Goal: Transaction & Acquisition: Download file/media

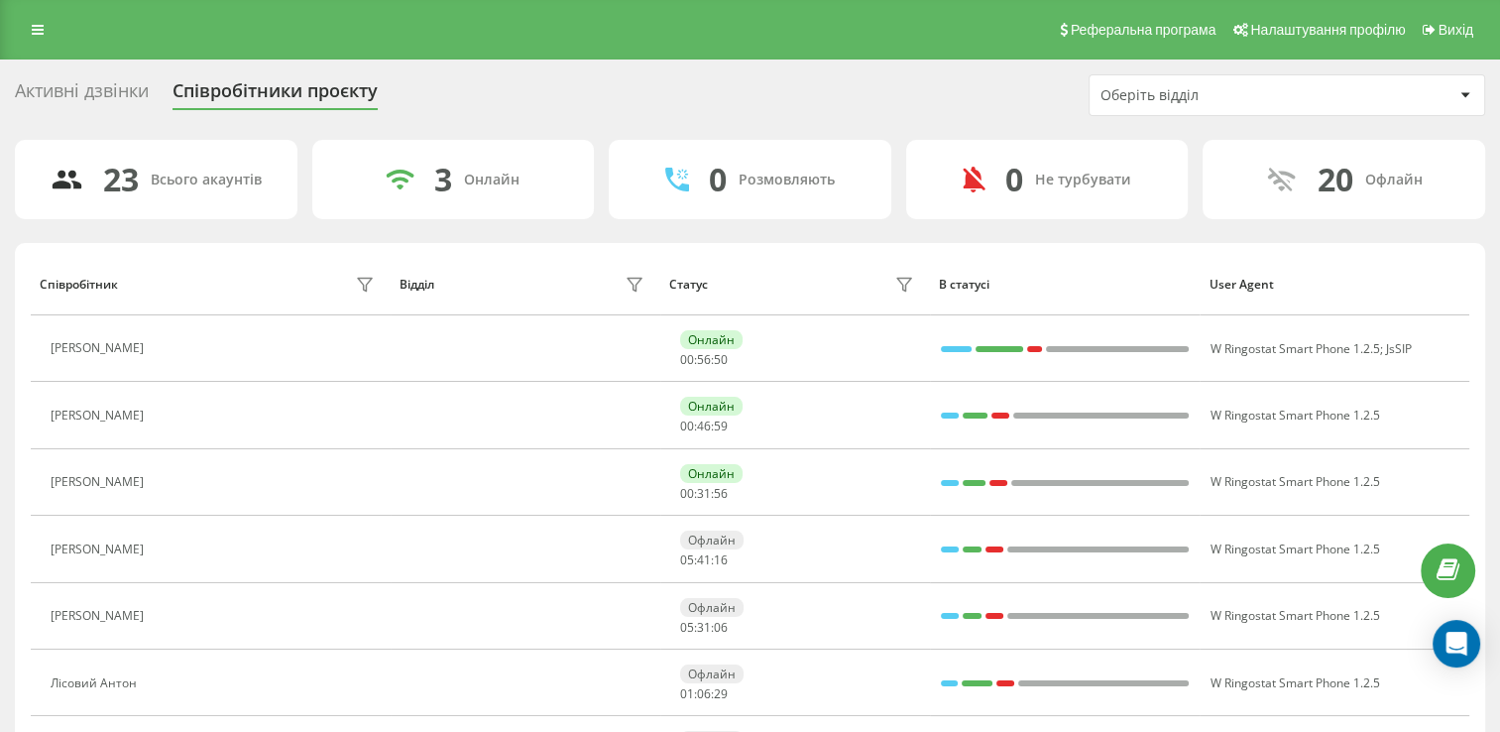
click at [53, 92] on div "Активні дзвінки" at bounding box center [82, 95] width 134 height 31
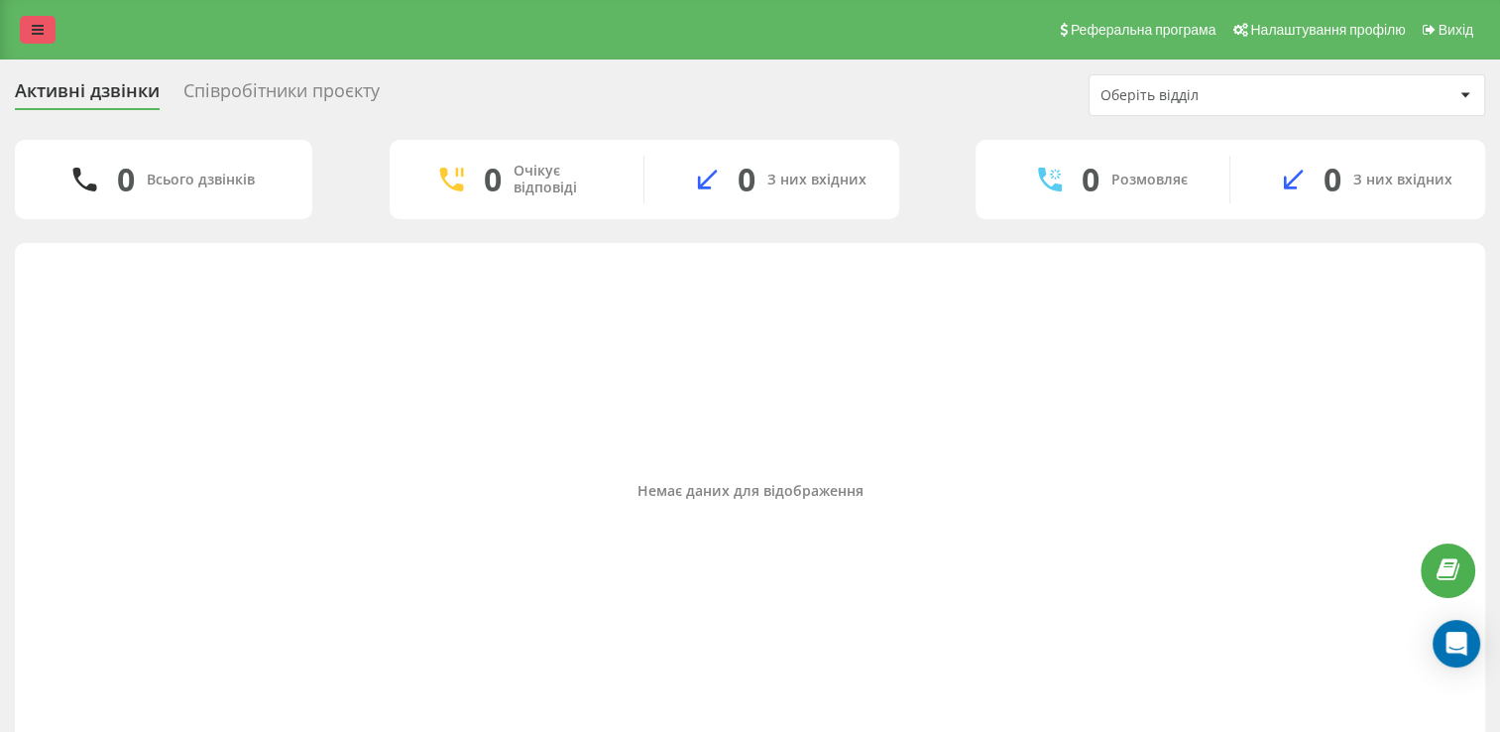
click at [47, 34] on link at bounding box center [38, 30] width 36 height 28
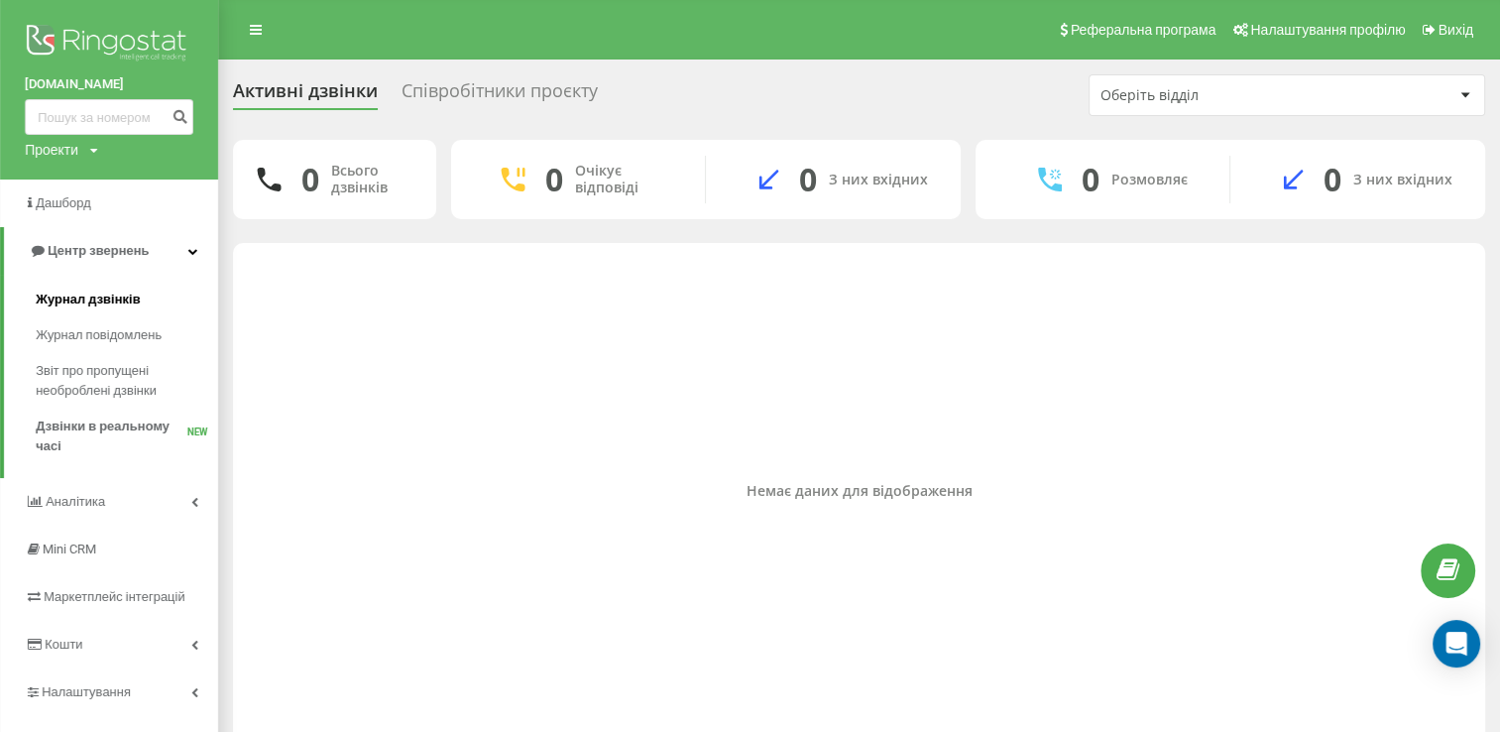
click at [67, 299] on span "Журнал дзвінків" at bounding box center [88, 299] width 105 height 20
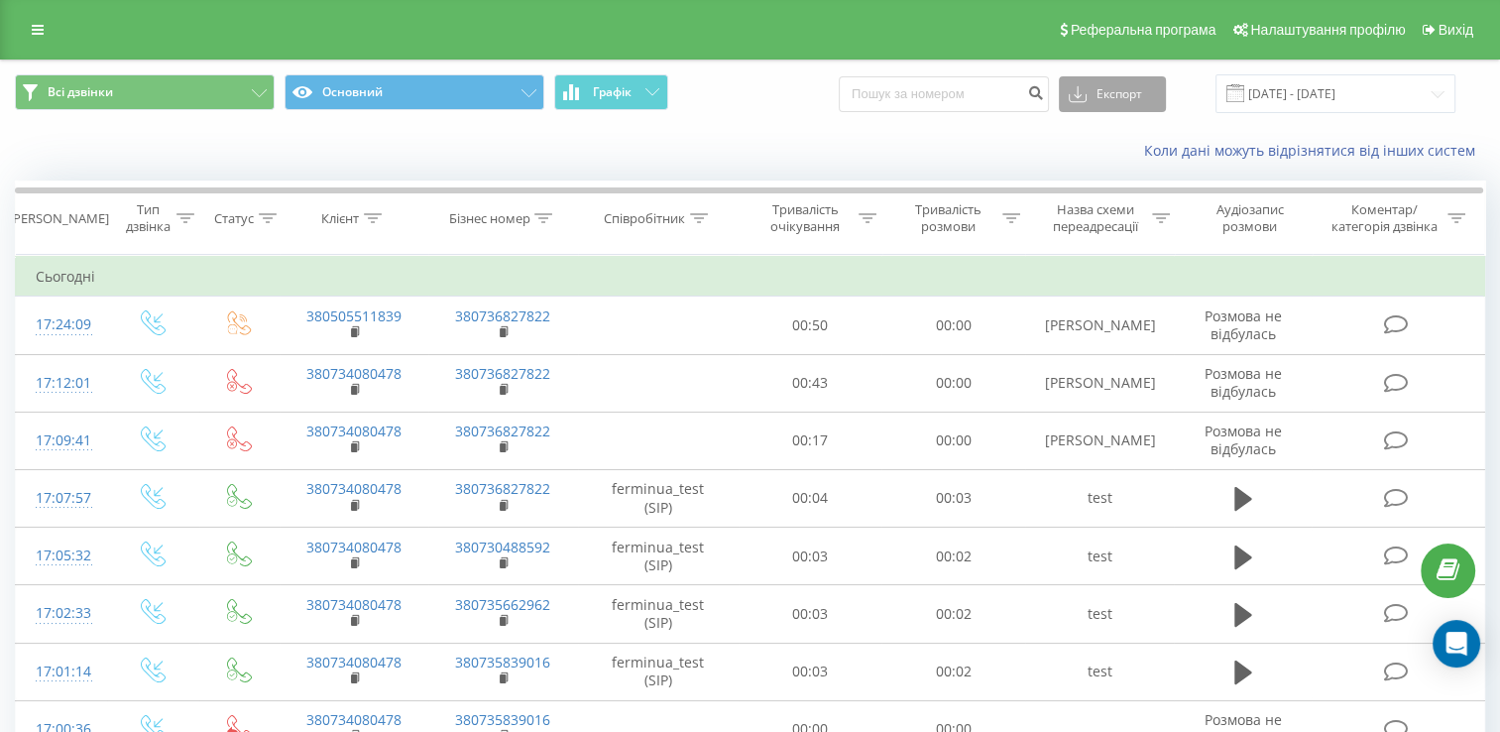
click at [1110, 101] on button "Експорт" at bounding box center [1112, 94] width 107 height 36
click at [1124, 211] on div ".xlsx" at bounding box center [1112, 202] width 105 height 36
